Goal: Information Seeking & Learning: Check status

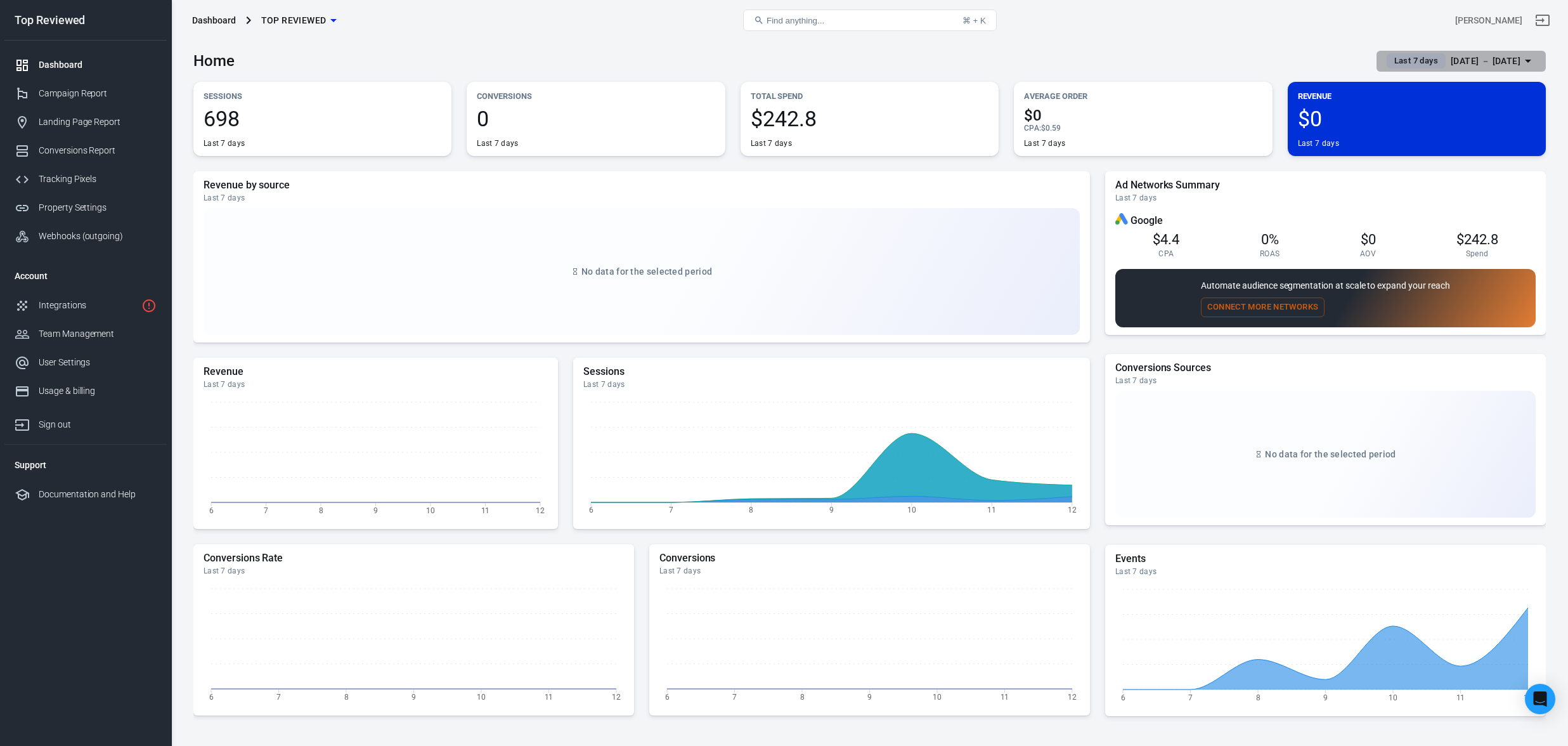
click at [1389, 62] on span "Last 7 days" at bounding box center [1415, 61] width 54 height 13
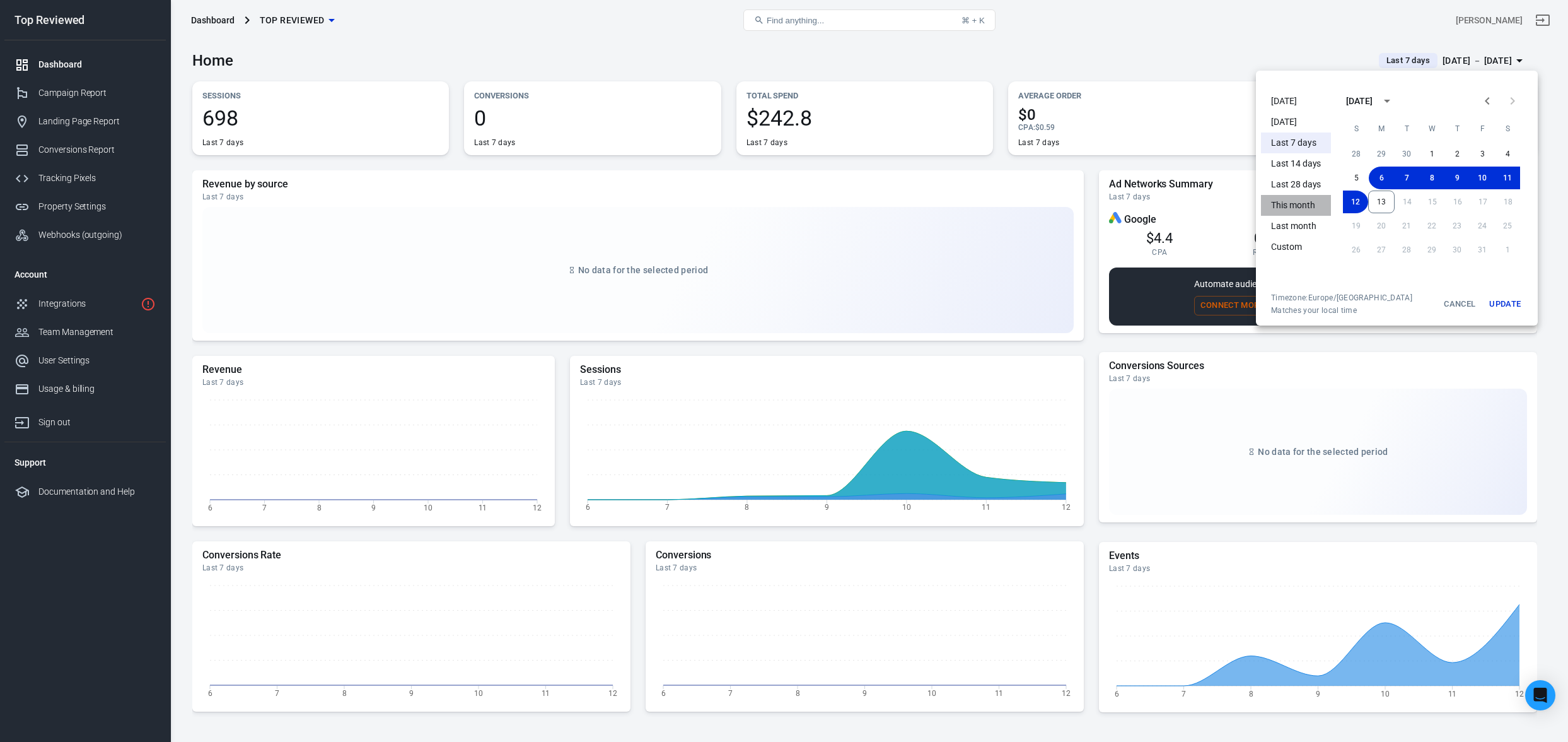
click at [1293, 205] on li "This month" at bounding box center [1296, 205] width 70 height 21
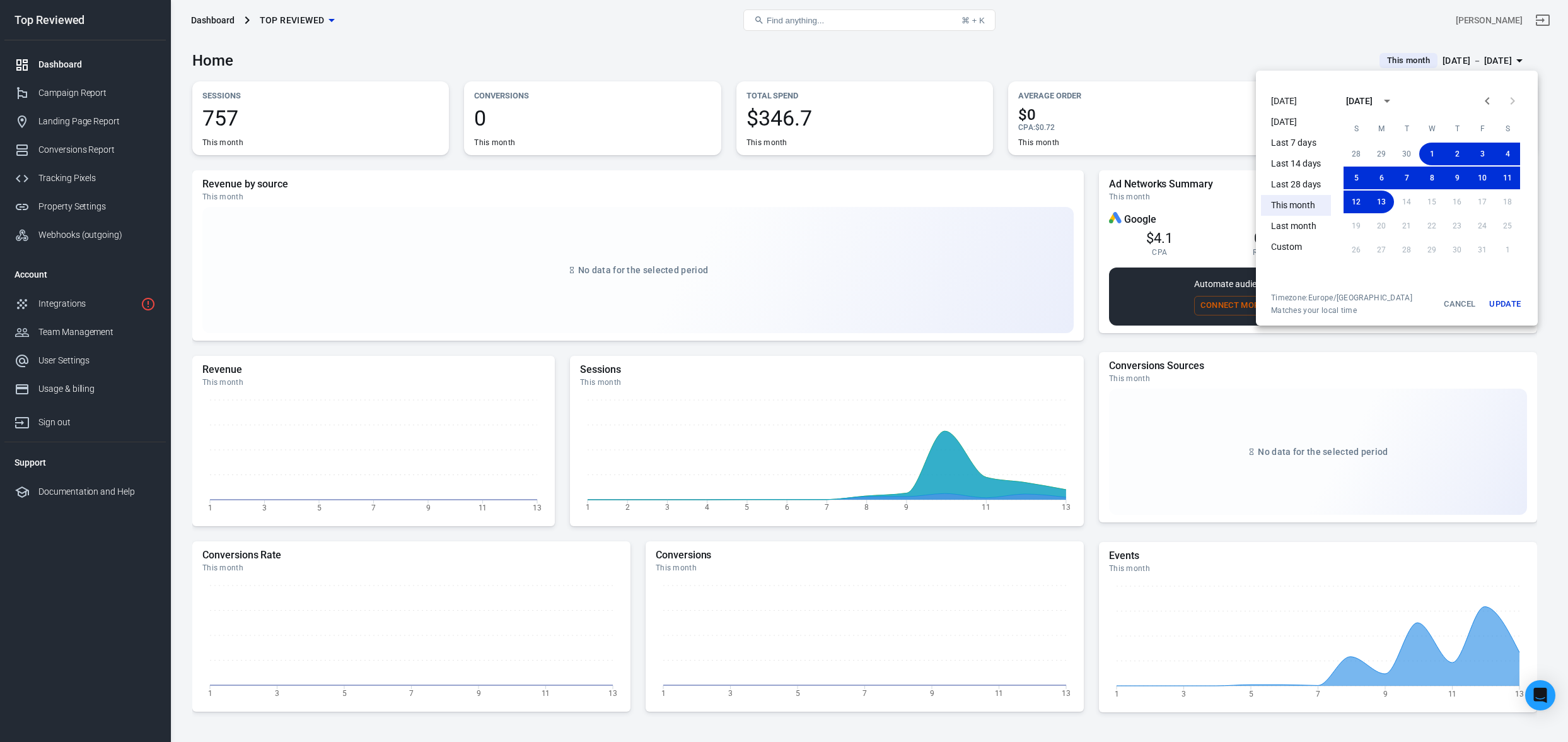
click at [926, 161] on div at bounding box center [784, 371] width 1568 height 742
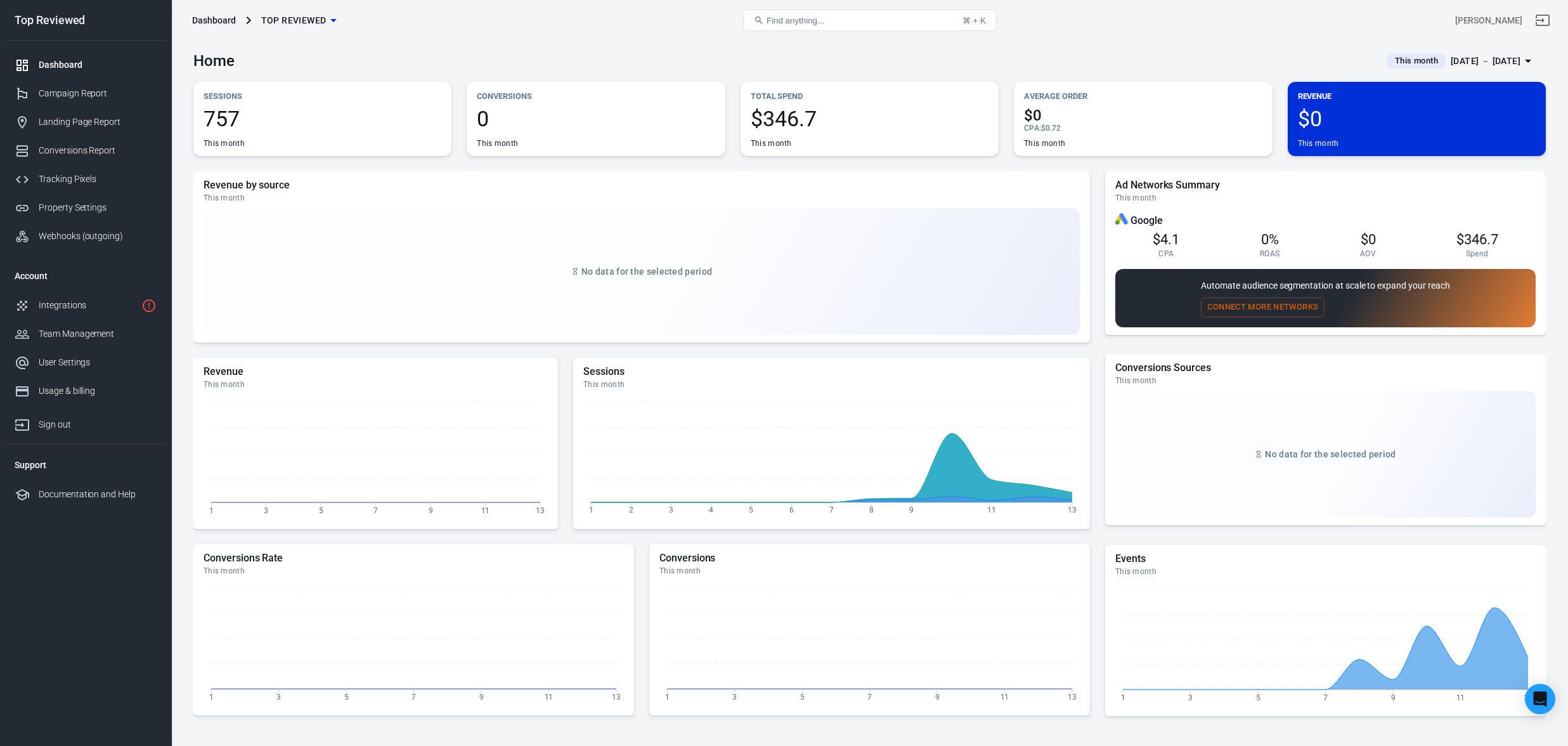
scroll to position [3, 0]
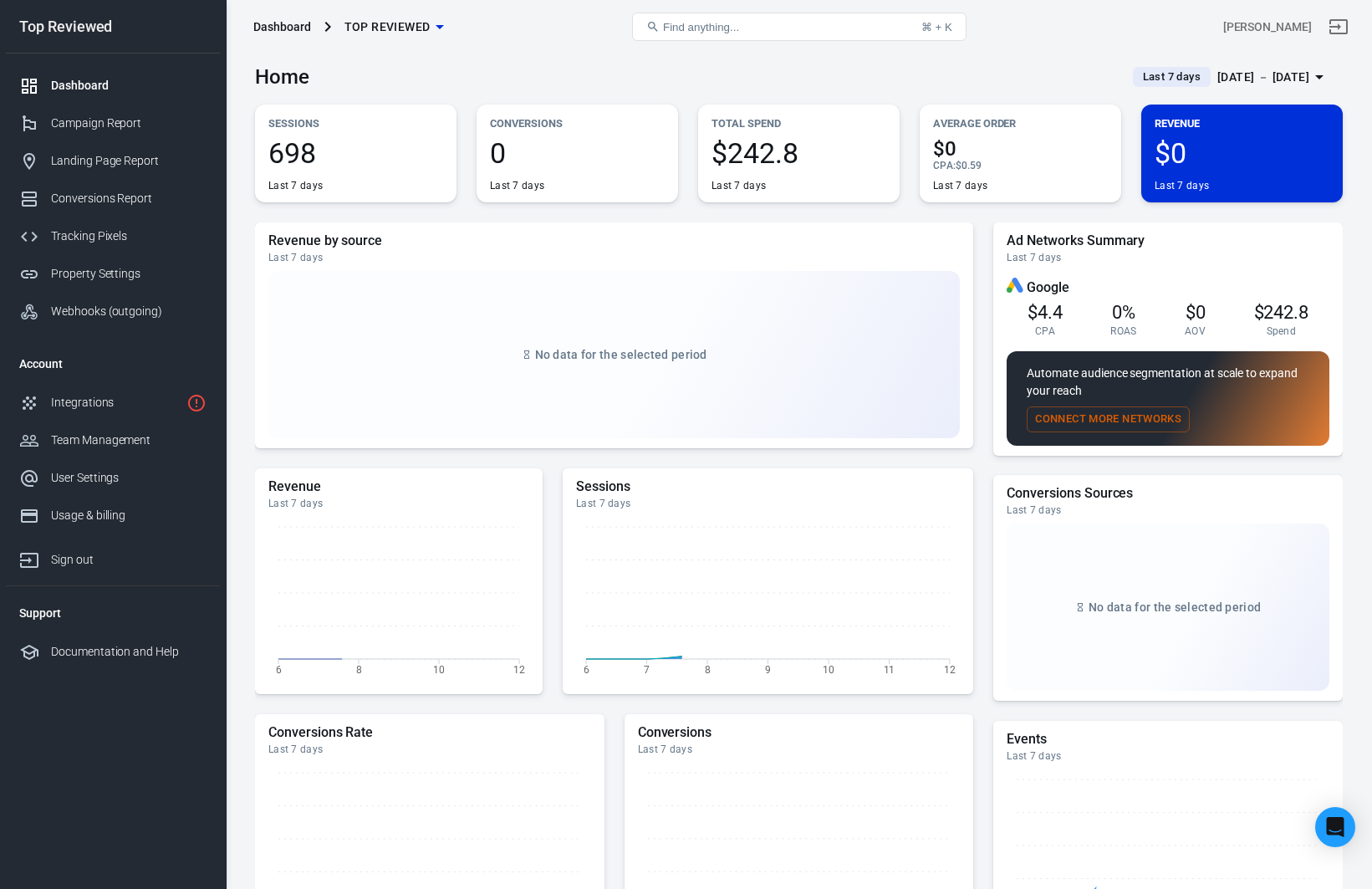
scroll to position [4, 0]
click at [1169, 76] on span "Last 7 days" at bounding box center [1172, 78] width 71 height 17
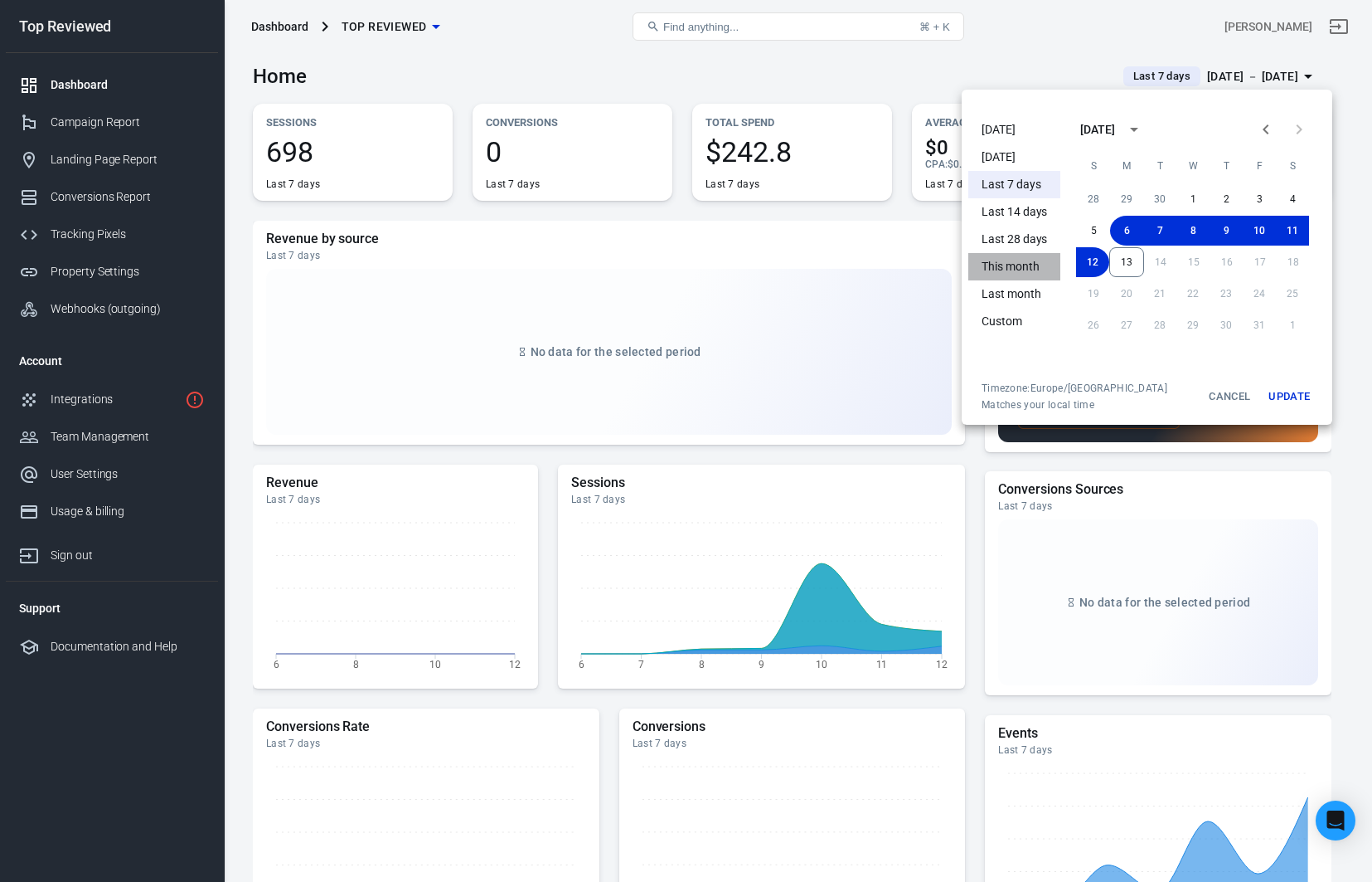
click at [1021, 261] on li "This month" at bounding box center [1015, 266] width 92 height 27
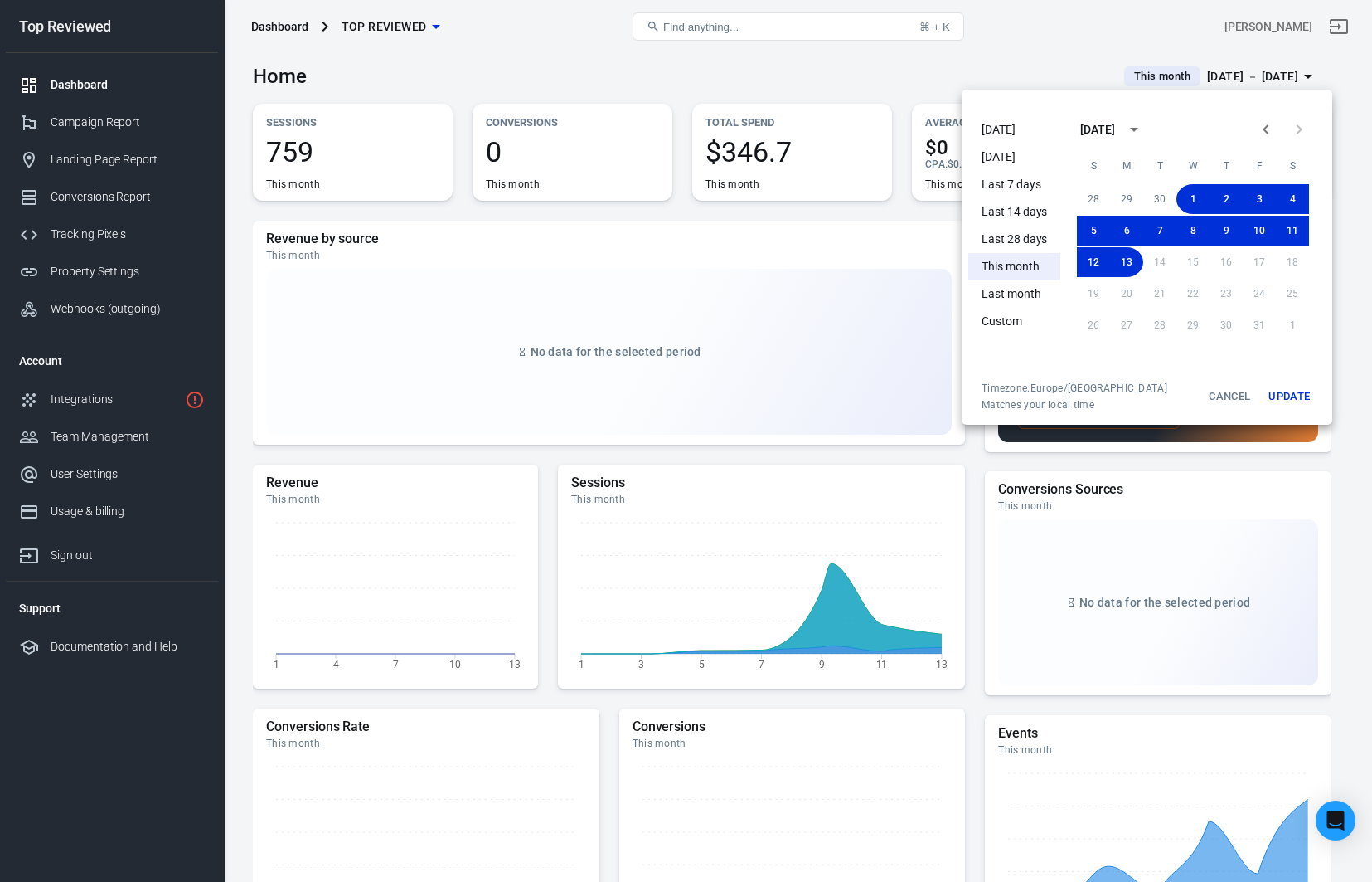
click at [933, 66] on div at bounding box center [686, 441] width 1372 height 882
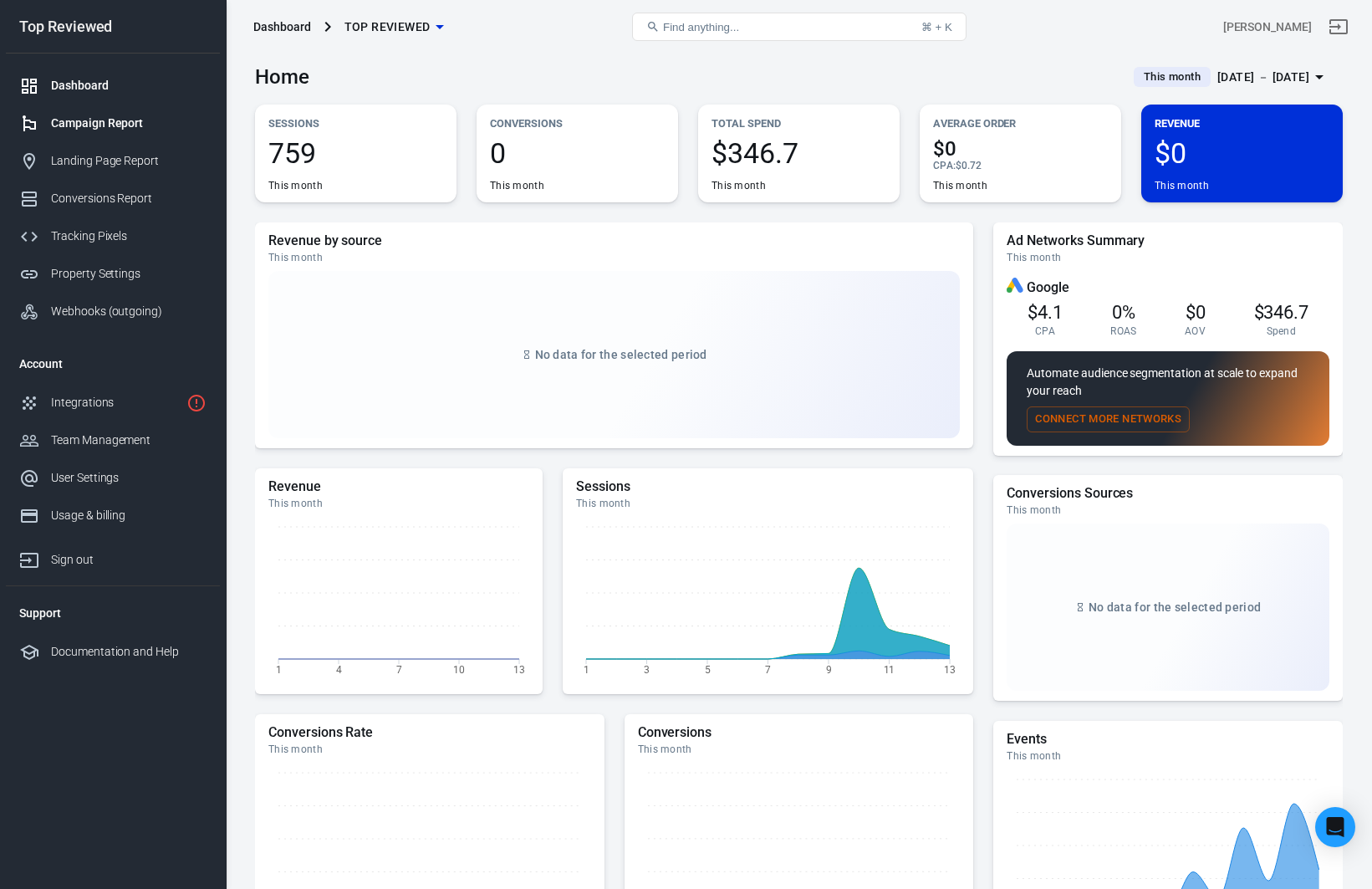
click at [130, 136] on link "Campaign Report" at bounding box center [113, 124] width 214 height 38
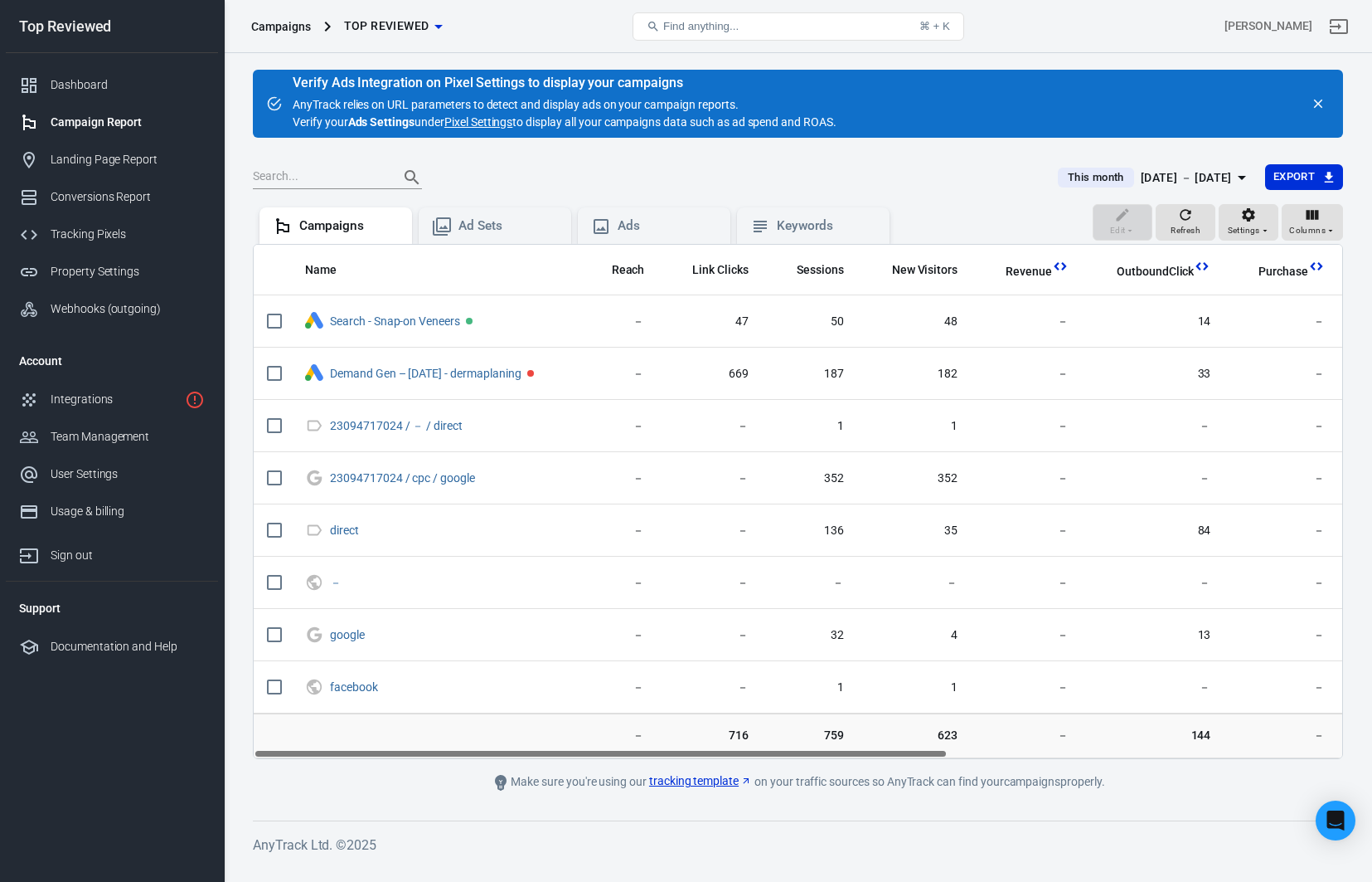
drag, startPoint x: 718, startPoint y: 753, endPoint x: 522, endPoint y: 768, distance: 196.6
click at [522, 768] on main "Verify Ads Integration on Pixel Settings to display your campaigns AnyTrack rel…" at bounding box center [798, 432] width 1091 height 724
